Goal: Information Seeking & Learning: Learn about a topic

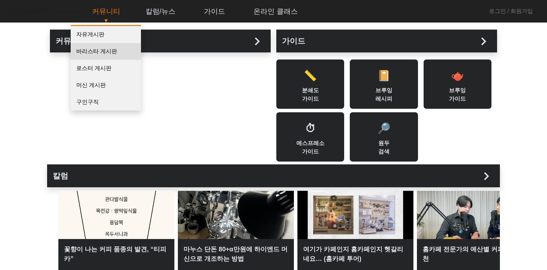
click at [98, 49] on link "바리스타 게시판" at bounding box center [106, 51] width 70 height 17
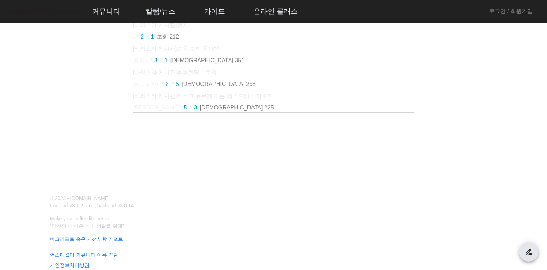
scroll to position [409, 0]
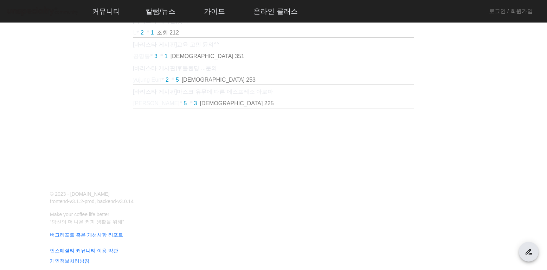
click at [259, 146] on mat-label "search [제목+본문]으로 검색" at bounding box center [238, 146] width 59 height 6
click at [259, 146] on input "search [제목+본문]으로 검색" at bounding box center [273, 149] width 129 height 8
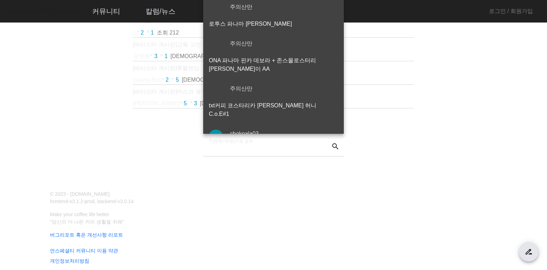
type input "****"
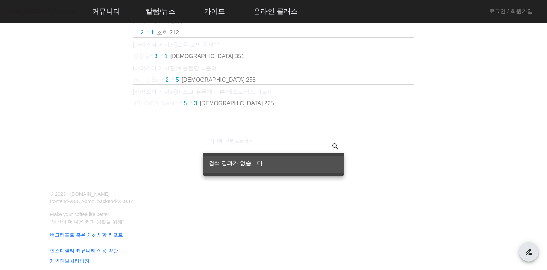
type input "*"
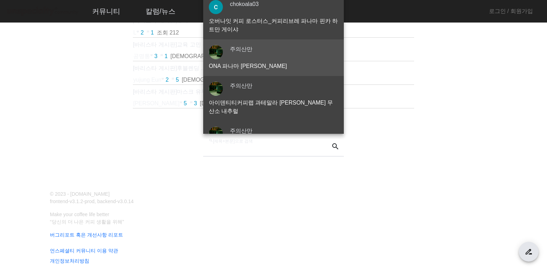
scroll to position [176, 0]
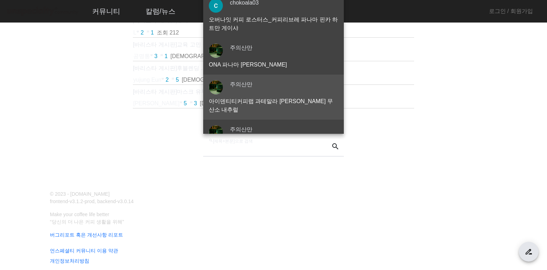
type input "****"
click at [279, 97] on p "아이덴티티커피랩 과테말라 [PERSON_NAME] 무산소 내추럴" at bounding box center [273, 105] width 129 height 17
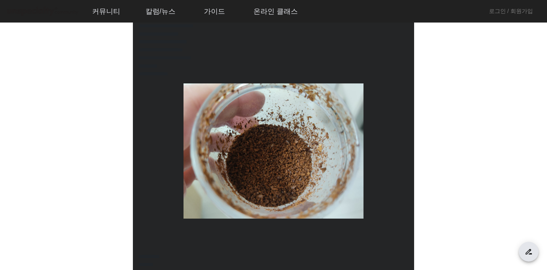
scroll to position [106, 0]
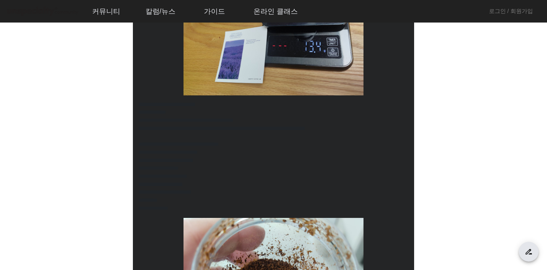
drag, startPoint x: 224, startPoint y: 164, endPoint x: 261, endPoint y: 168, distance: 37.8
click at [263, 168] on p "**********" at bounding box center [273, 168] width 271 height 8
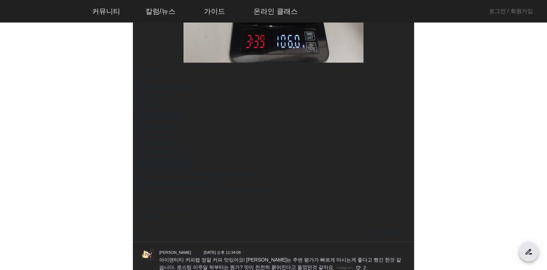
scroll to position [704, 0]
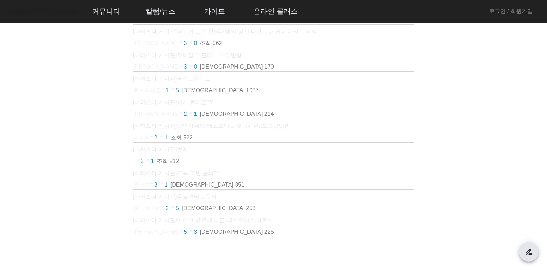
scroll to position [281, 0]
click at [194, 78] on p "[[PERSON_NAME]] 분쇄도가이드" at bounding box center [273, 78] width 281 height 8
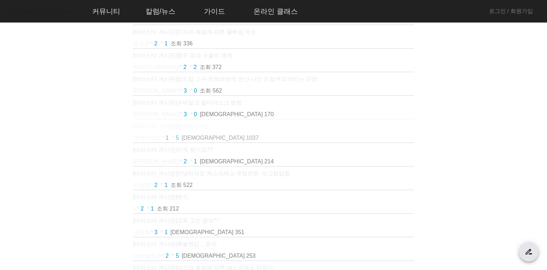
scroll to position [281, 0]
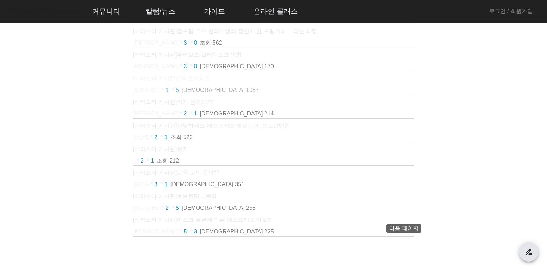
click at [410, 248] on span "다음 페이지" at bounding box center [403, 246] width 17 height 17
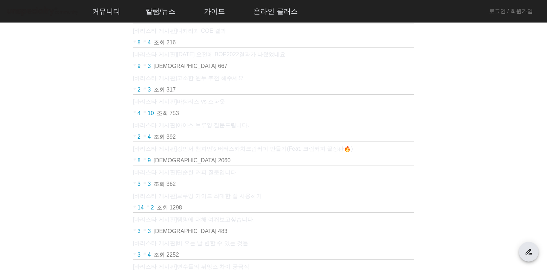
scroll to position [0, 0]
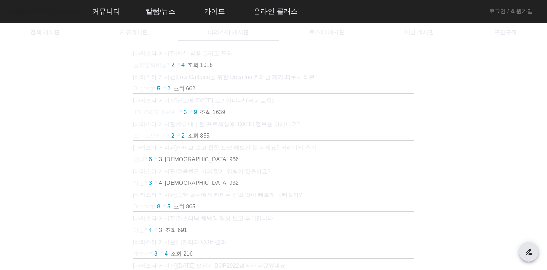
click at [218, 56] on p "[[PERSON_NAME]] 확산 침출 그리고 투과" at bounding box center [273, 53] width 281 height 8
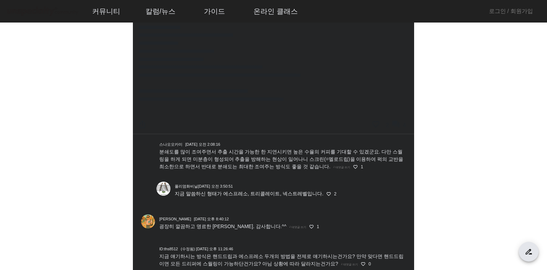
scroll to position [246, 0]
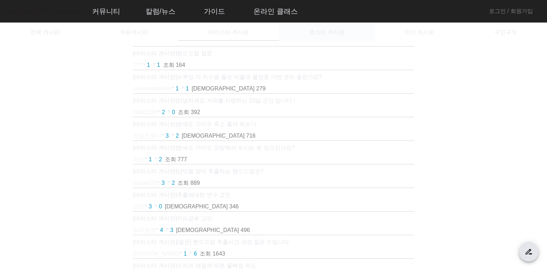
click at [317, 39] on span "로스터 게시판" at bounding box center [327, 32] width 35 height 17
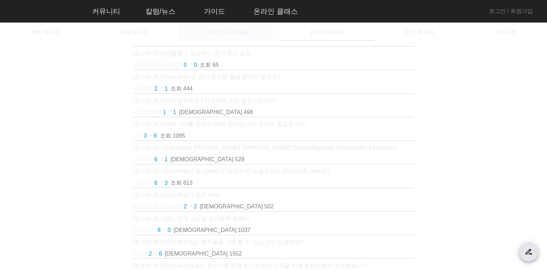
click at [245, 35] on span "바리스타 게시판" at bounding box center [228, 33] width 41 height 6
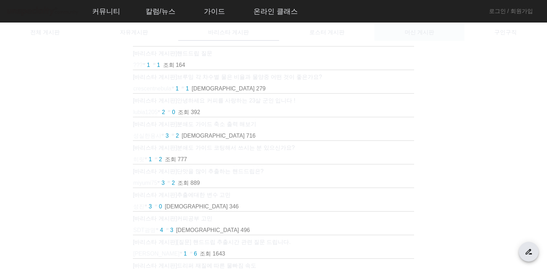
click at [437, 36] on div "머신 게시판" at bounding box center [420, 32] width 90 height 17
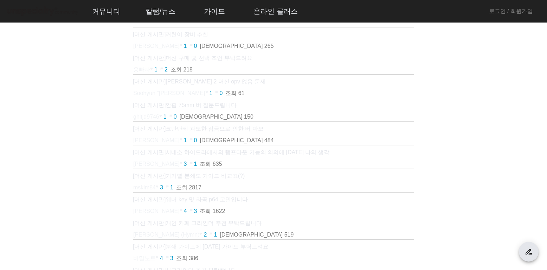
scroll to position [35, 0]
